Goal: Transaction & Acquisition: Purchase product/service

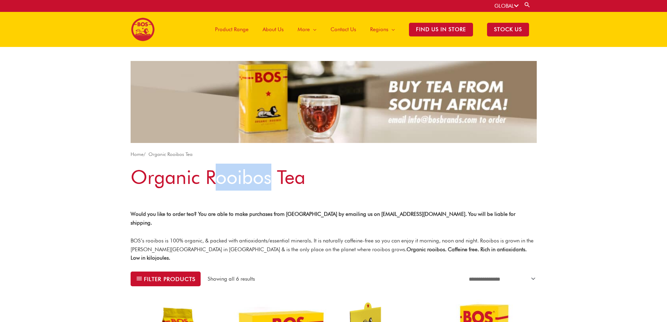
drag, startPoint x: 270, startPoint y: 180, endPoint x: 215, endPoint y: 187, distance: 55.1
click at [215, 187] on h1 "Organic Rooibos Tea" at bounding box center [334, 176] width 406 height 27
click at [212, 198] on header "Organic Rooibos Tea Would you like to order tea? You are able to make purchases…" at bounding box center [334, 212] width 406 height 99
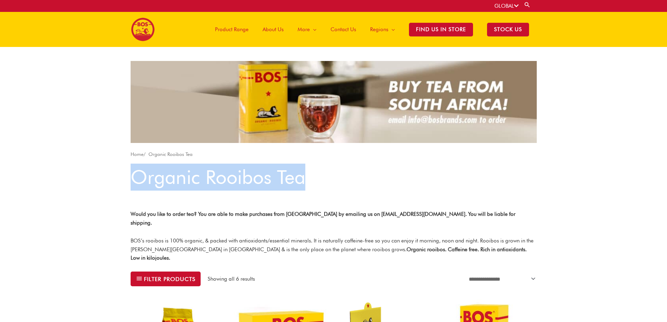
drag, startPoint x: 339, startPoint y: 181, endPoint x: 120, endPoint y: 177, distance: 219.5
copy h1 "Organic Rooibos Tea"
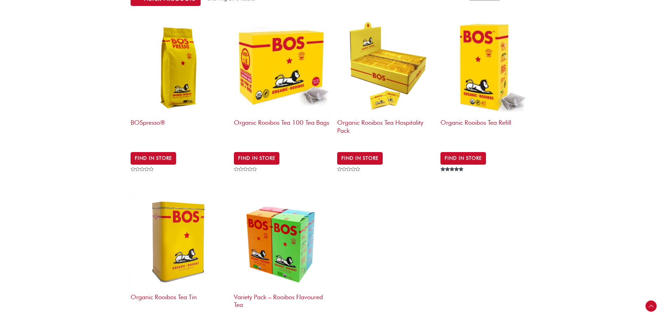
scroll to position [315, 0]
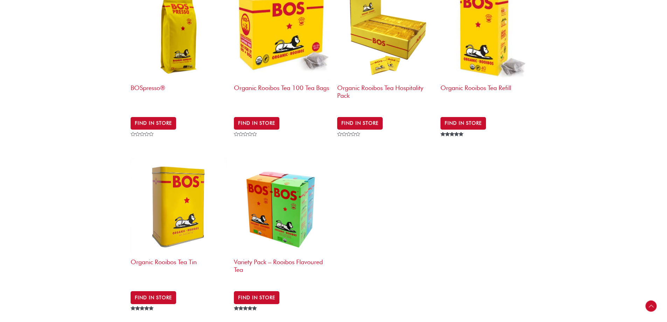
click at [160, 188] on img at bounding box center [179, 206] width 96 height 96
click at [479, 48] on img at bounding box center [488, 32] width 96 height 96
